Goal: Find specific page/section: Find specific page/section

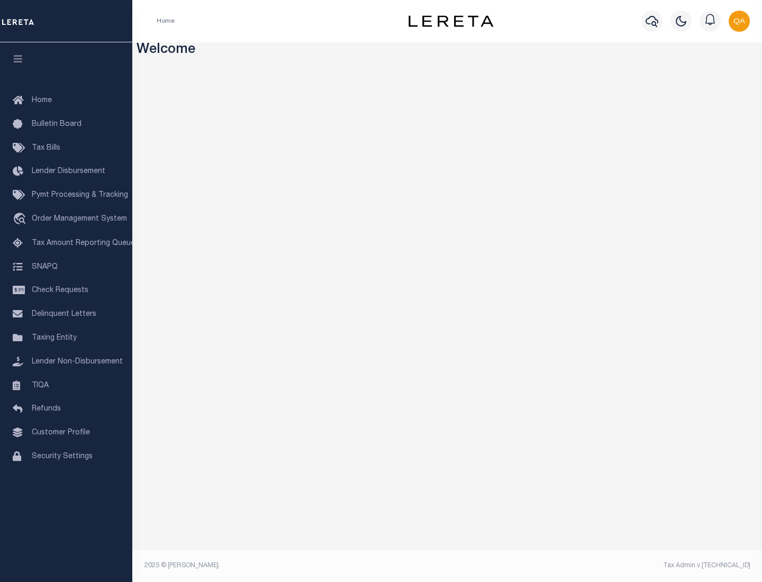
click at [66, 385] on link "TIQA" at bounding box center [66, 386] width 132 height 24
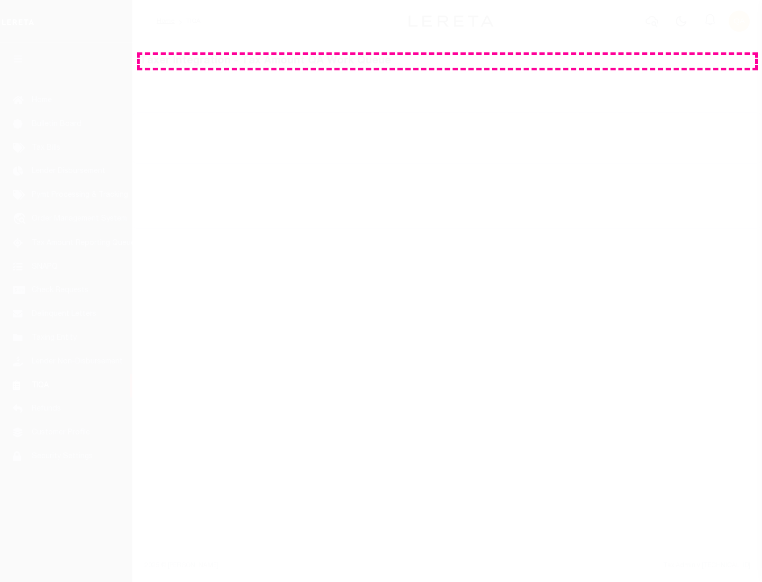
select select "200"
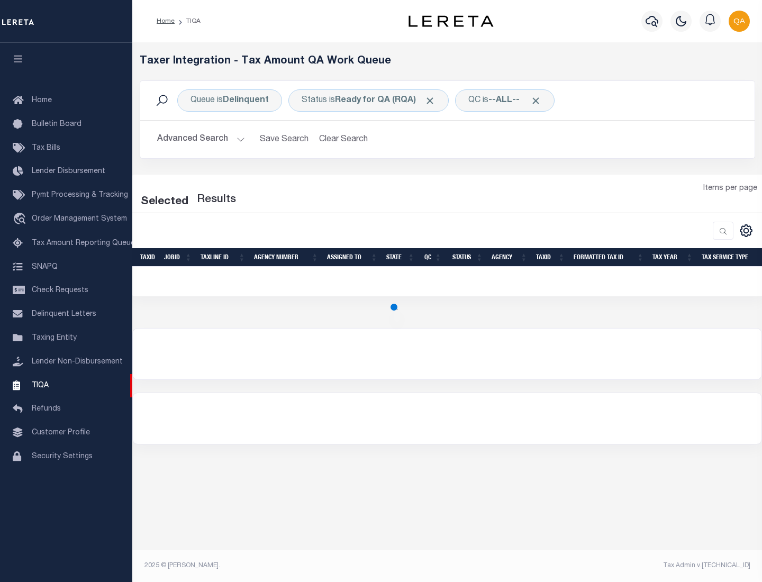
select select "200"
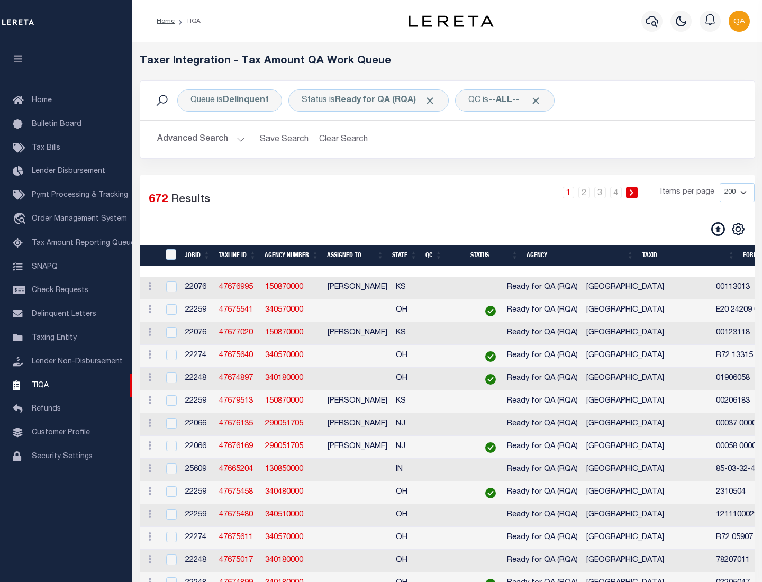
click at [433, 100] on span "Click to Remove" at bounding box center [429, 100] width 11 height 11
